Goal: Information Seeking & Learning: Check status

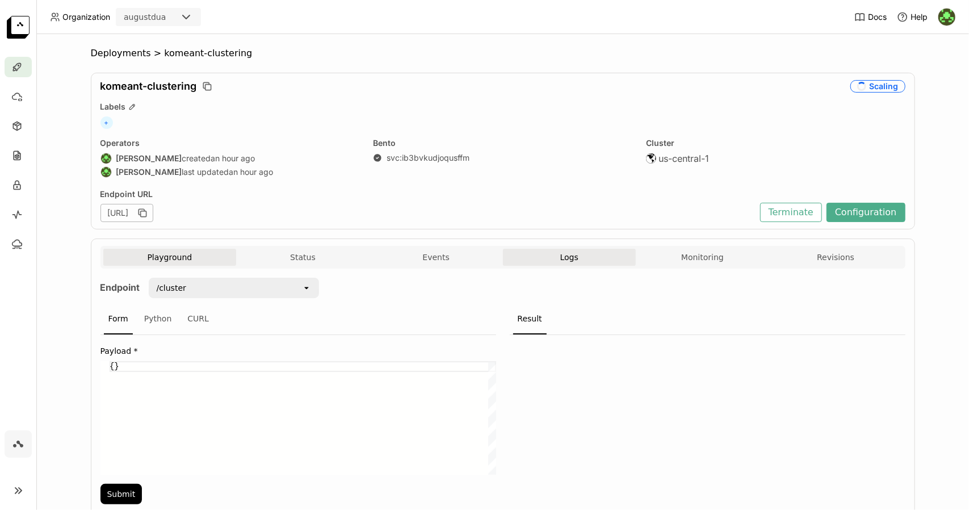
click at [572, 261] on span "Logs" at bounding box center [570, 257] width 18 height 10
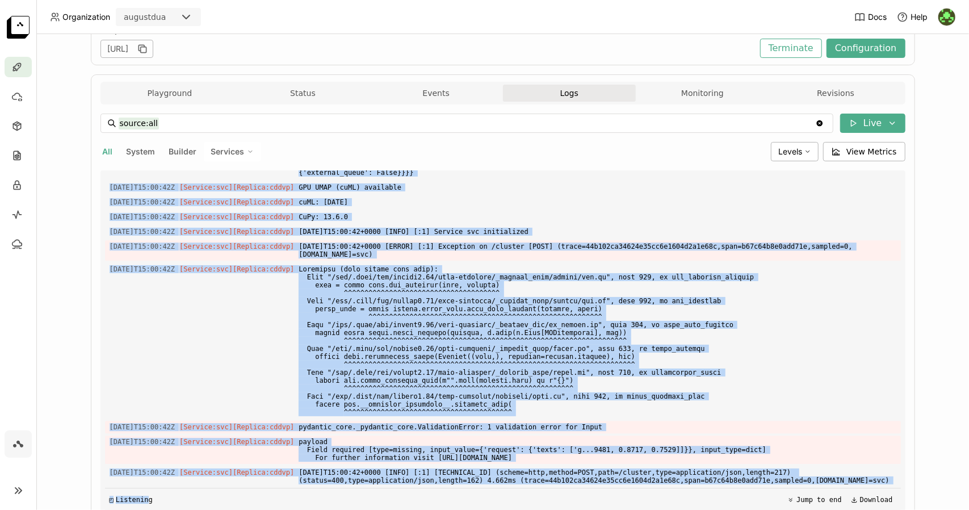
scroll to position [211, 0]
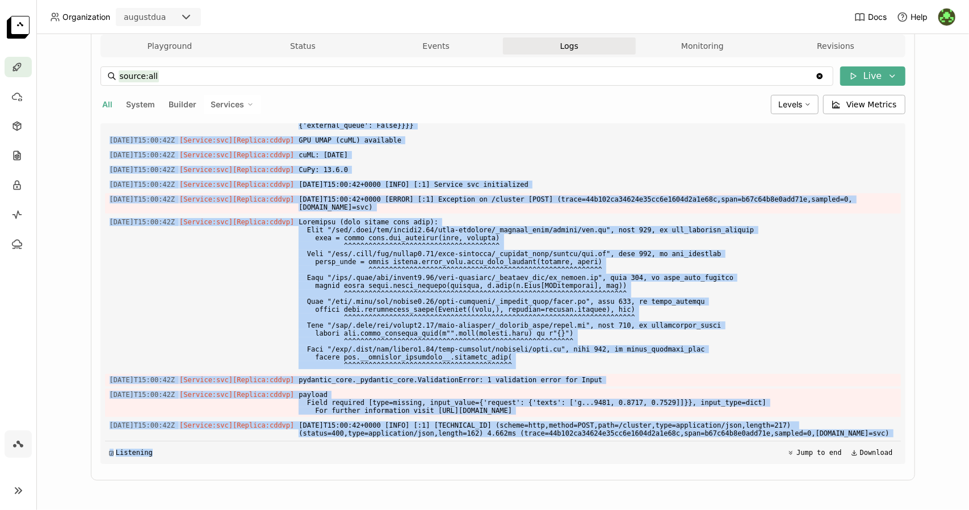
drag, startPoint x: 104, startPoint y: 407, endPoint x: 490, endPoint y: 449, distance: 387.3
click at [490, 449] on div "Load older logs 2025-08-27T13:16:22Z [Service:svc] [Replica: m2m4z ] Deprecatio…" at bounding box center [503, 293] width 796 height 341
copy div "2025-08-27T13:40:37Z [Service:svc] [Replica: kgjlx ] $PORT is set! Overriding $…"
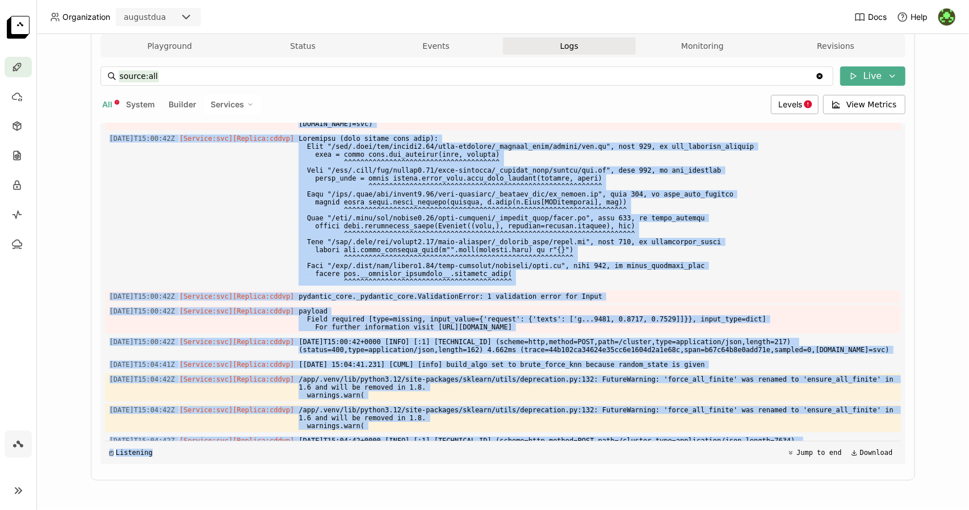
scroll to position [2417, 0]
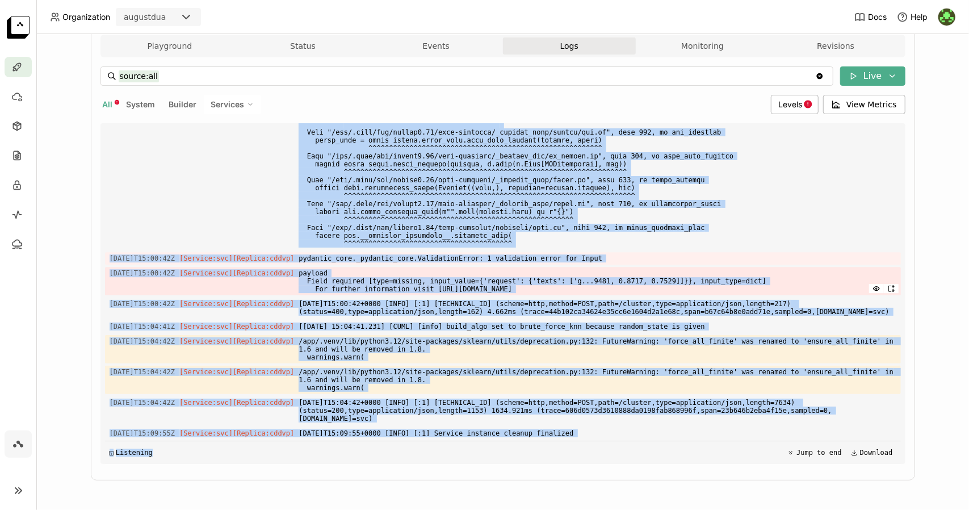
click at [321, 281] on span "payload Field required [type=missing, input_value={'request': {'texts': ['g...9…" at bounding box center [597, 281] width 597 height 28
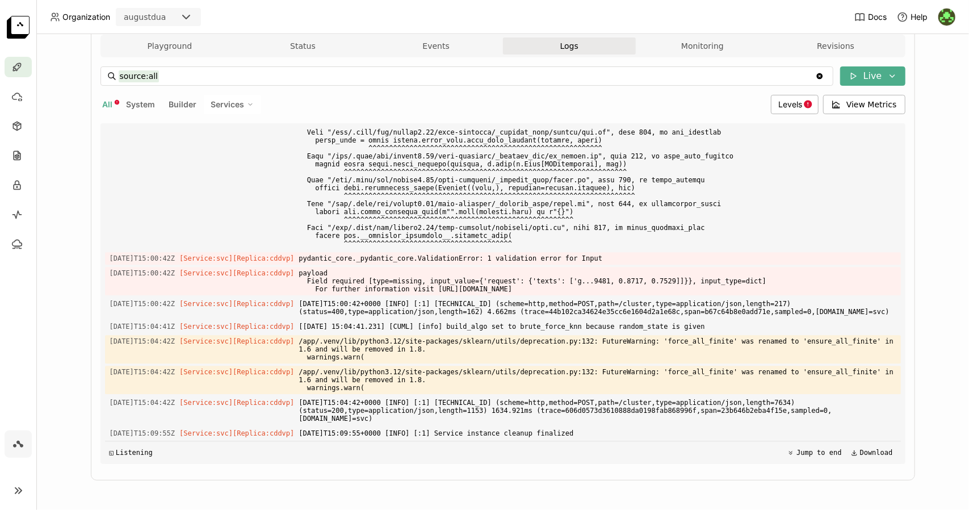
scroll to position [1826, 0]
drag, startPoint x: 104, startPoint y: 431, endPoint x: 182, endPoint y: 425, distance: 78.0
click at [182, 425] on div "Load older logs 2025-08-27T13:40:10Z [Builder] [ svc:ib3bvkudjoqusffm ] ./src/ …" at bounding box center [503, 293] width 796 height 341
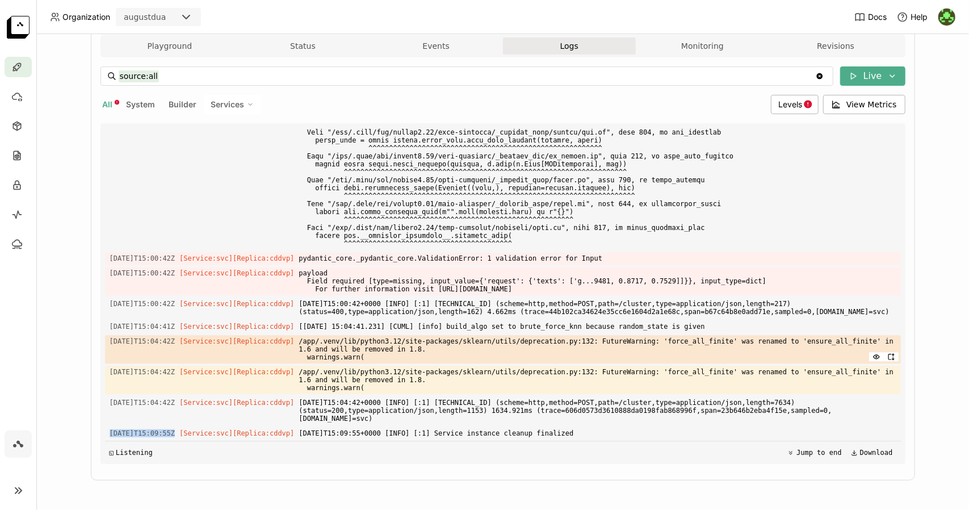
copy span "[DATE]T15:09:55Z"
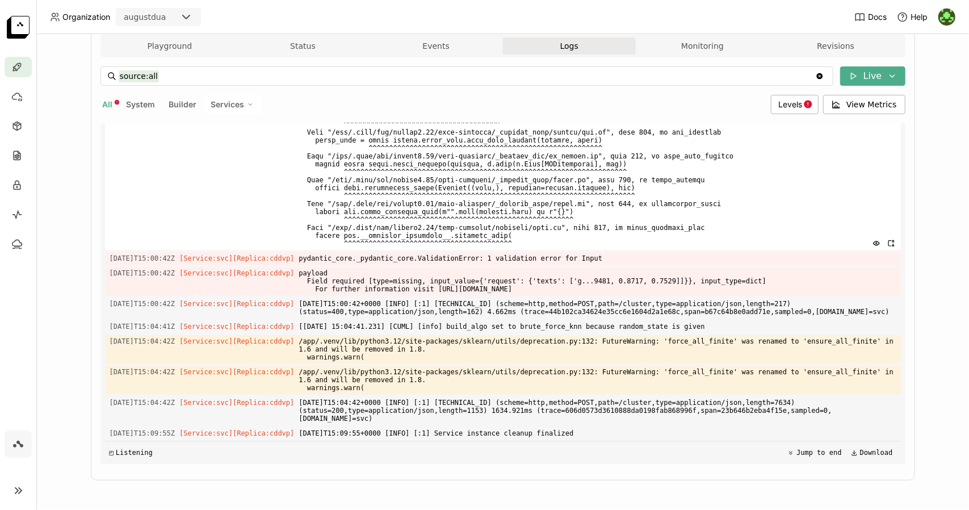
click at [670, 210] on span at bounding box center [597, 172] width 597 height 156
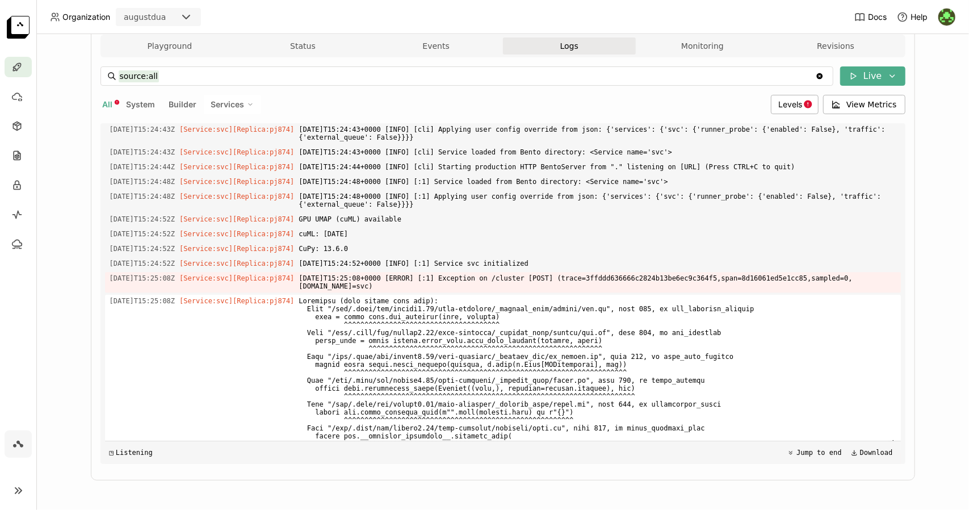
scroll to position [2306, 0]
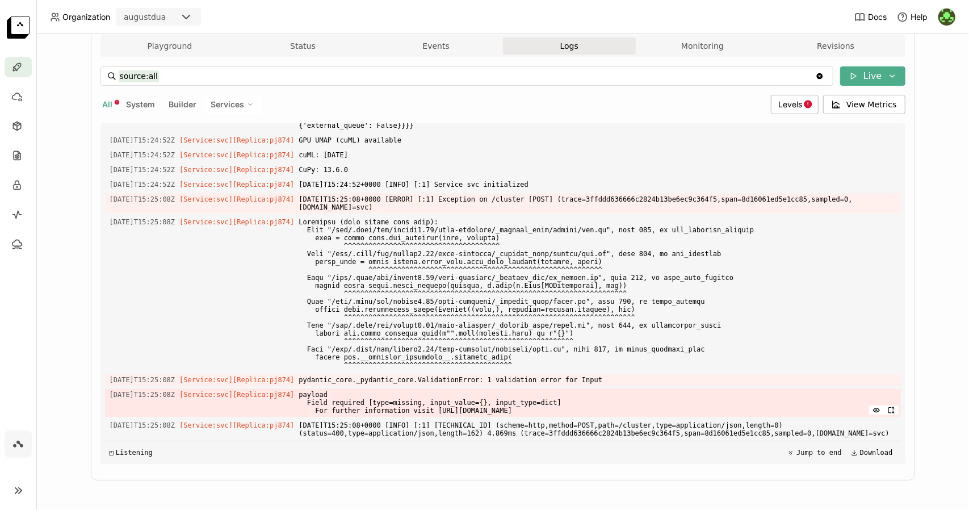
drag, startPoint x: 840, startPoint y: 436, endPoint x: 264, endPoint y: 405, distance: 576.7
click at [264, 405] on div "Load older logs 2025-08-27T13:40:10Z [Builder] [ svc:ib3bvkudjoqusffm ] ./src/ …" at bounding box center [503, 293] width 796 height 341
click at [743, 456] on div "◳ Listening Jump to end Download" at bounding box center [503, 452] width 796 height 23
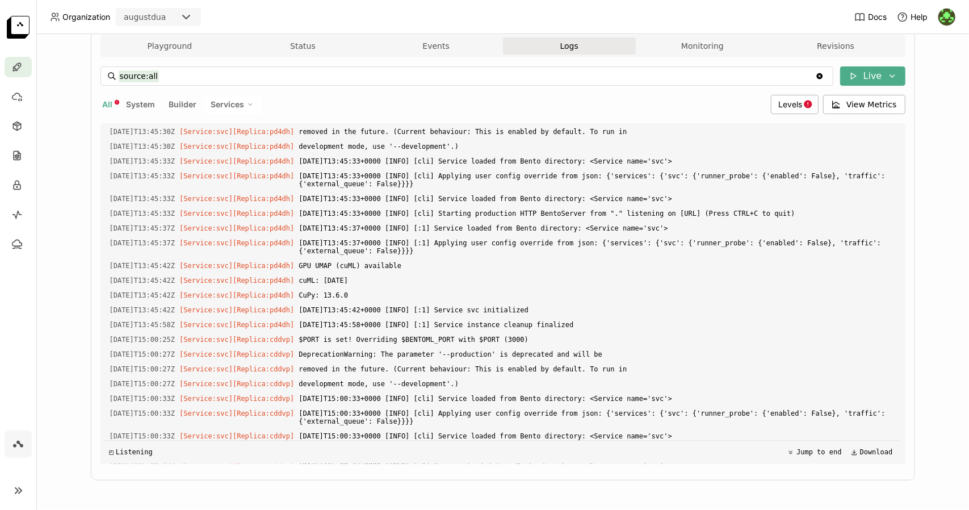
scroll to position [894, 0]
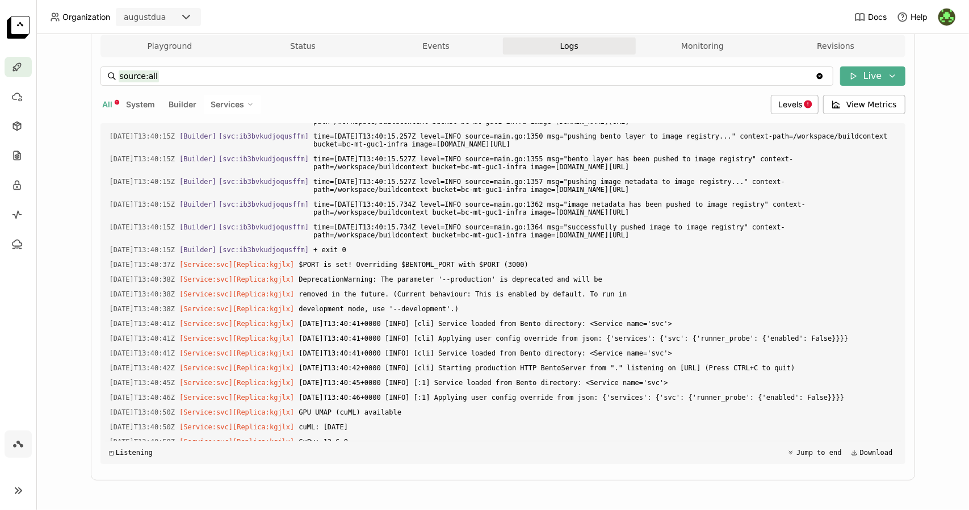
drag, startPoint x: 834, startPoint y: 430, endPoint x: 73, endPoint y: 275, distance: 777.0
click at [73, 275] on div "Deployments > komeant-clustering komeant-clustering Running Labels + Operators …" at bounding box center [502, 272] width 933 height 476
copy div "2025-08-27T13:40:15Z [Builder] [ svc:ib3bvkudjoqusffm ] time=2025-08-27T13:40:1…"
click at [340, 271] on span "$PORT is set! Overriding $BENTOML_PORT with $PORT (3000)" at bounding box center [597, 264] width 597 height 12
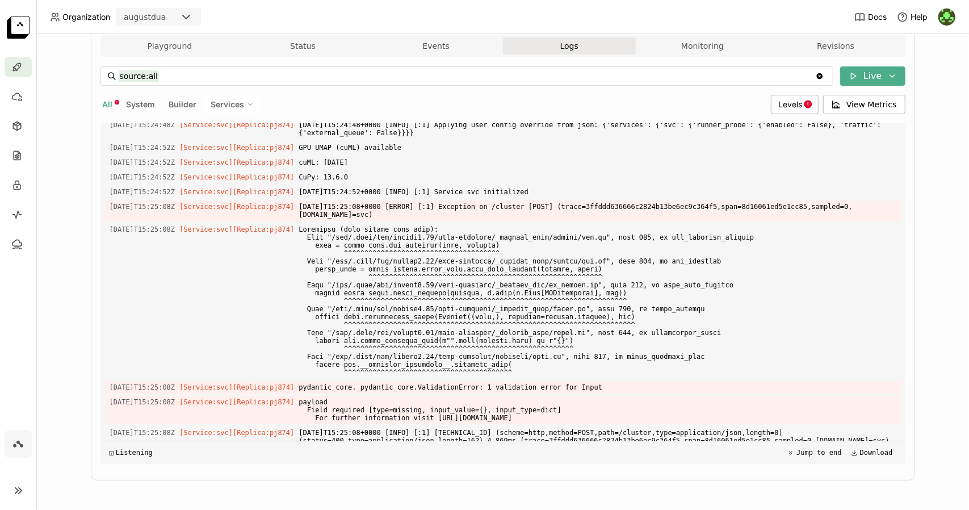
scroll to position [2321, 0]
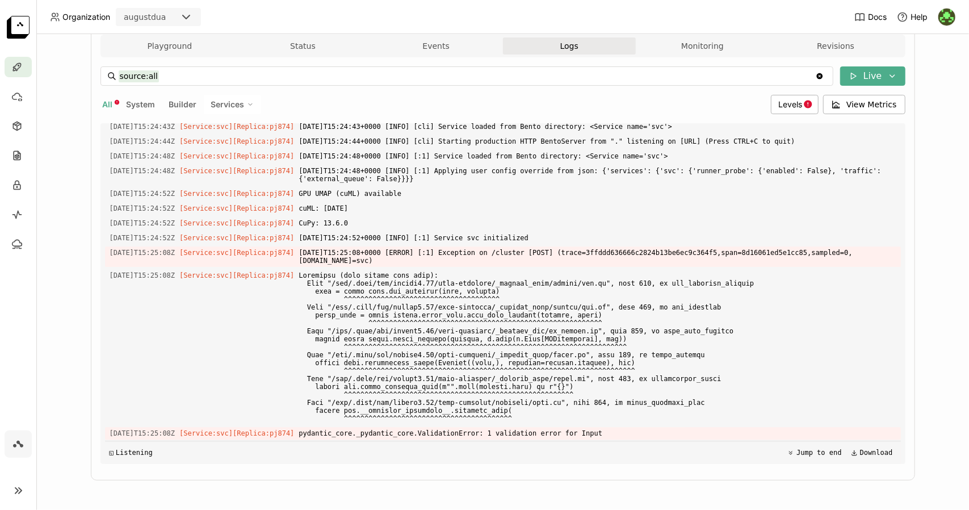
scroll to position [1943, 0]
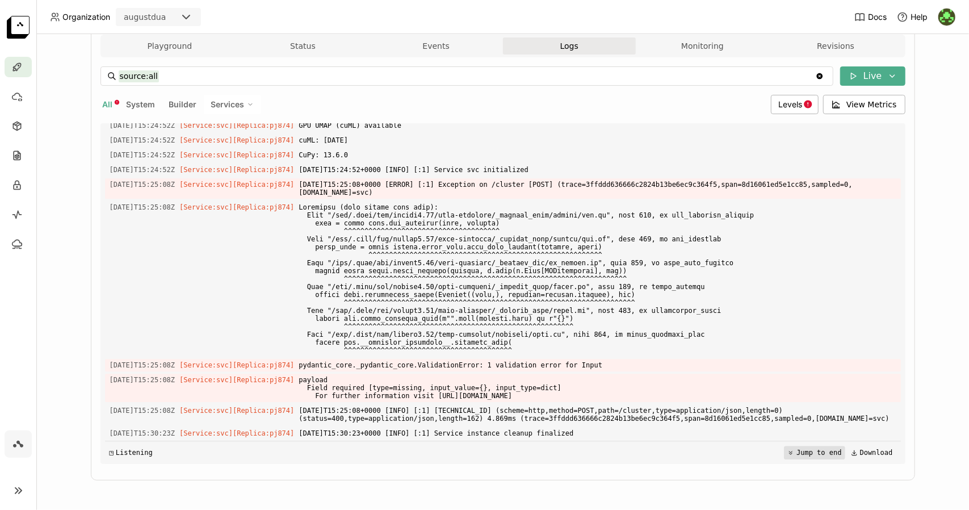
click at [791, 457] on button "Jump to end" at bounding box center [814, 453] width 61 height 14
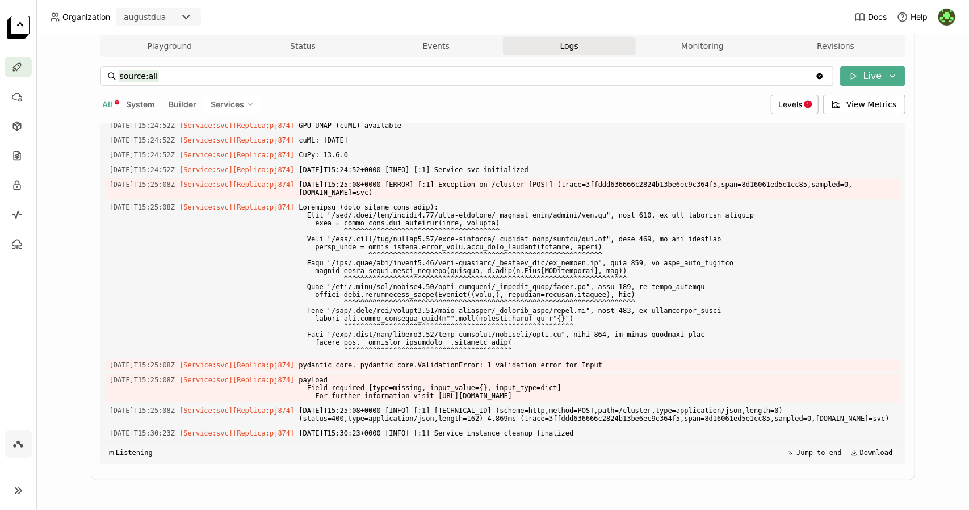
click at [114, 102] on icon "button" at bounding box center [116, 102] width 5 height 5
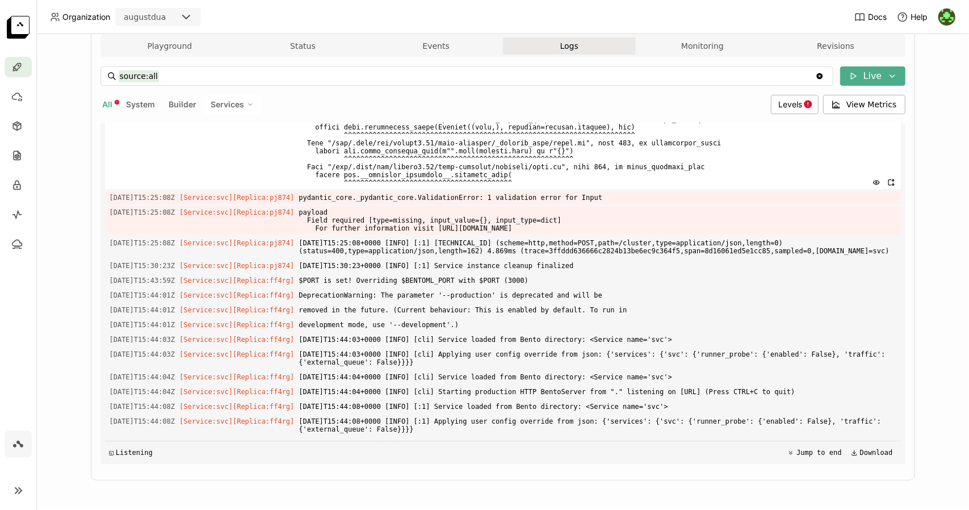
scroll to position [2036, 0]
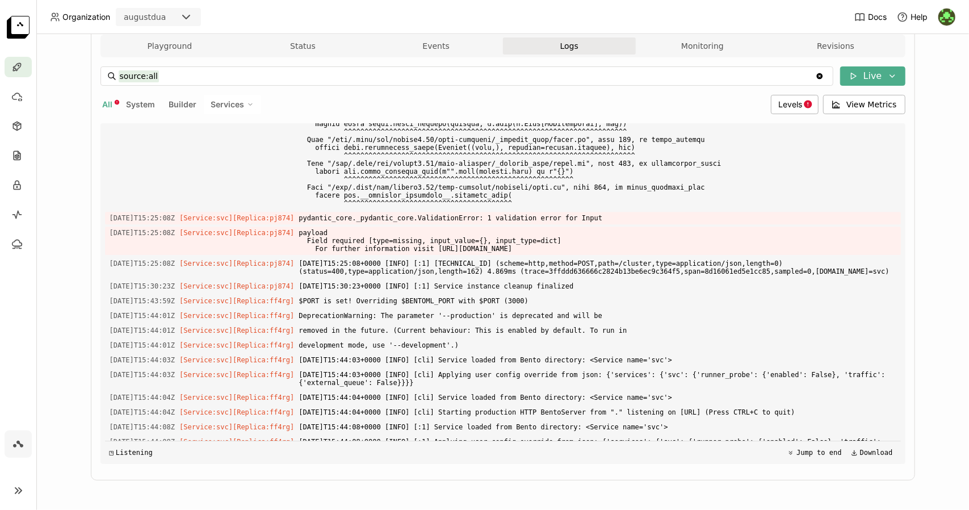
drag, startPoint x: 566, startPoint y: 436, endPoint x: 34, endPoint y: 349, distance: 539.7
click at [34, 349] on main "Deployments > komeant-clustering komeant-clustering Scaled to Zero Labels + Ope…" at bounding box center [484, 255] width 969 height 510
click at [118, 322] on span "[DATE]T15:44:01Z" at bounding box center [143, 315] width 66 height 12
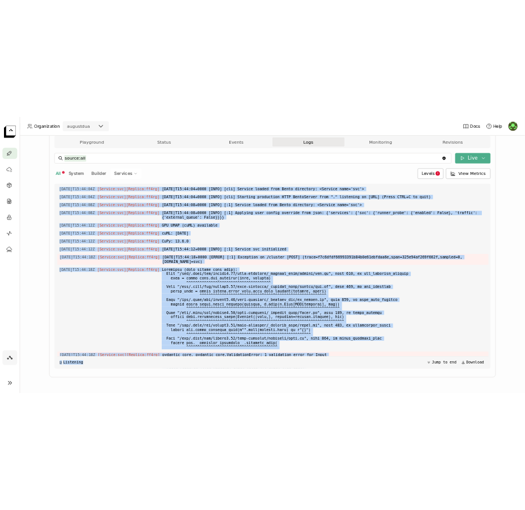
scroll to position [2437, 0]
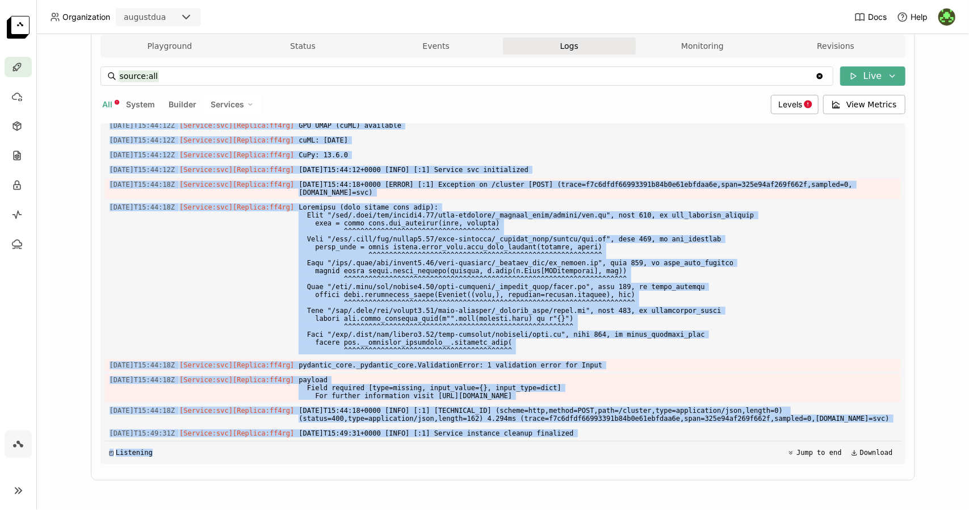
drag, startPoint x: 107, startPoint y: 354, endPoint x: 172, endPoint y: 514, distance: 172.7
click at [172, 509] on html "Organization augustdua Docs Help Deployments > komeant-clustering komeant-clust…" at bounding box center [484, 255] width 969 height 510
copy div "025-08-27T15:43:59Z [Service:svc] [Replica: ff4rg ] $PORT is set! Overriding $B…"
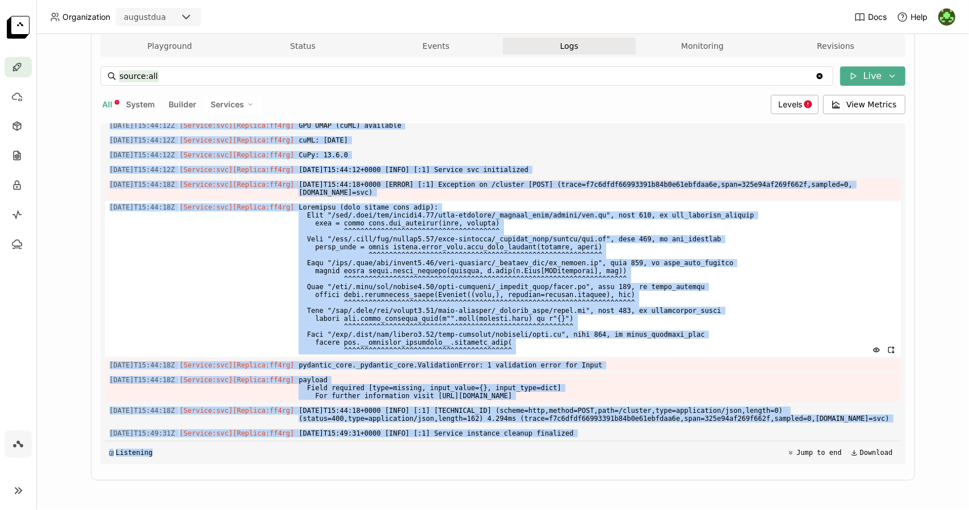
click at [634, 341] on span at bounding box center [597, 279] width 597 height 156
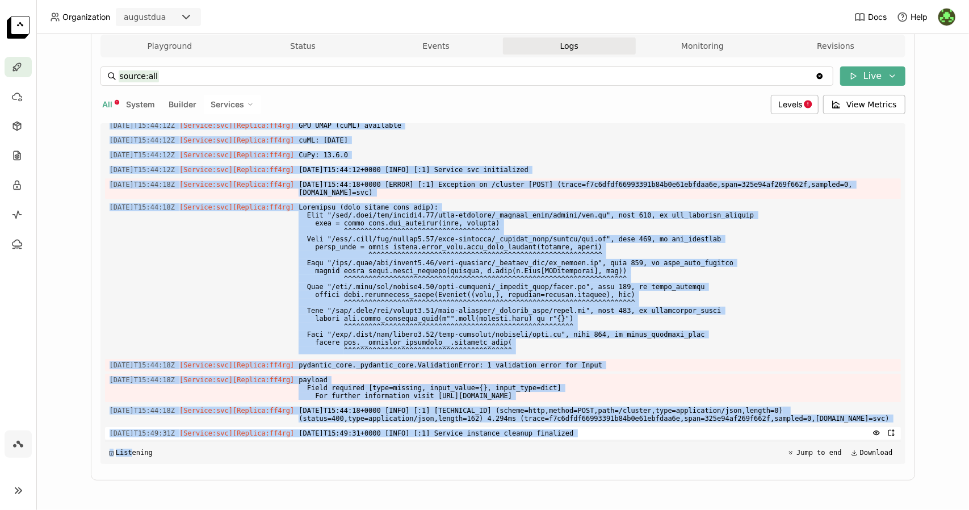
drag, startPoint x: 104, startPoint y: 352, endPoint x: 567, endPoint y: 431, distance: 469.0
click at [567, 431] on div "Load older logs [DATE]T13:40:14Z [Builder] [ svc:ib3bvkudjoqusffm ] time=[DATE]…" at bounding box center [503, 293] width 796 height 341
copy div "[DATE]T15:43:59Z [Service:svc] [Replica: ff4rg ] $PORT is set! Overriding $BENT…"
click at [190, 137] on span "[Service:svc]" at bounding box center [205, 140] width 53 height 8
type input "source:service service:svc"
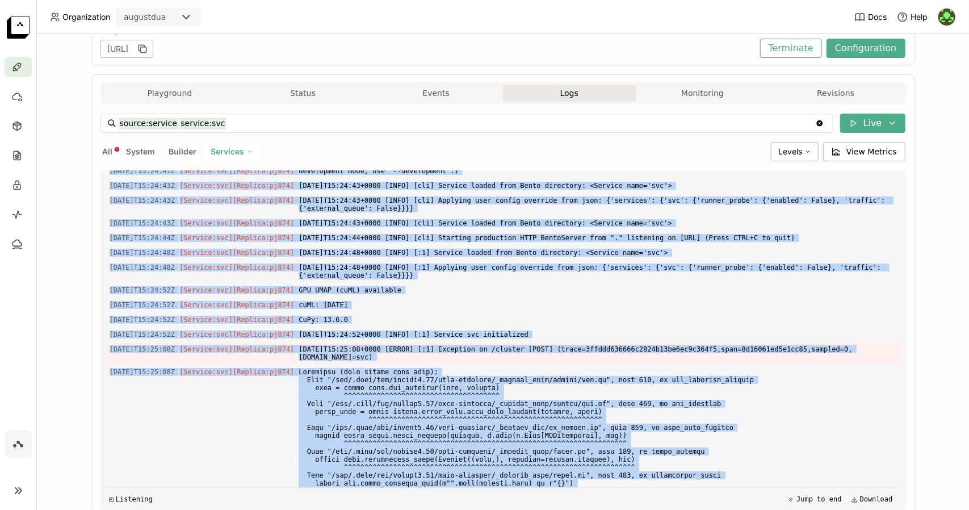
scroll to position [1554, 0]
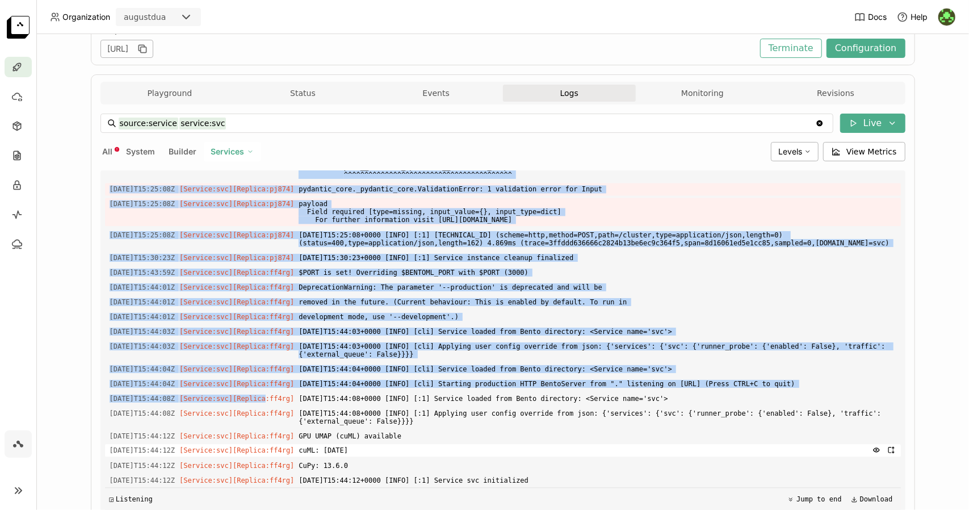
drag, startPoint x: 106, startPoint y: 215, endPoint x: 367, endPoint y: 479, distance: 371.4
click at [367, 479] on div "Load older logs [DATE]T13:31:52Z [Service:svc] [Replica: m2m4z ] $PORT is set! …" at bounding box center [503, 340] width 796 height 341
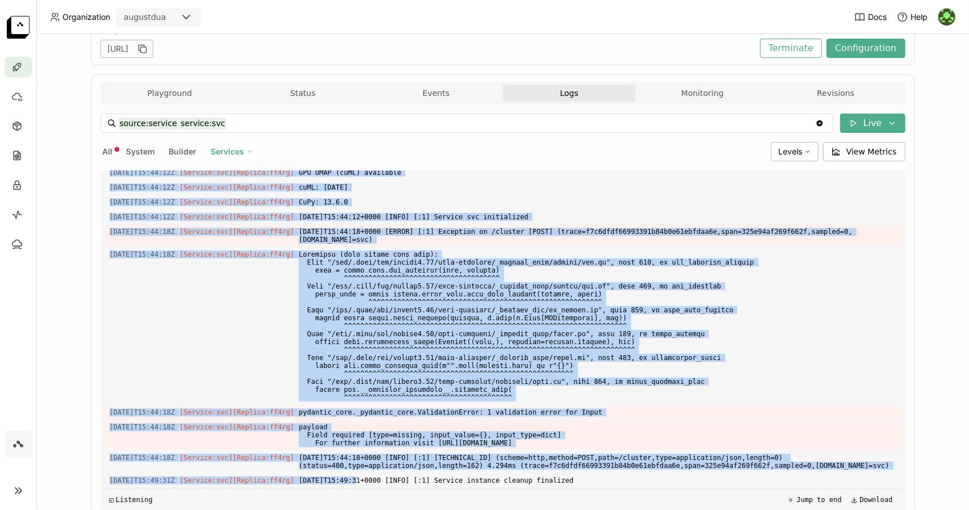
scroll to position [1851, 0]
copy div "[DATE]T13:31:52Z [Service:svc] [Replica: m2m4z ] $PORT is set! Overriding $BENT…"
